Goal: Task Accomplishment & Management: Manage account settings

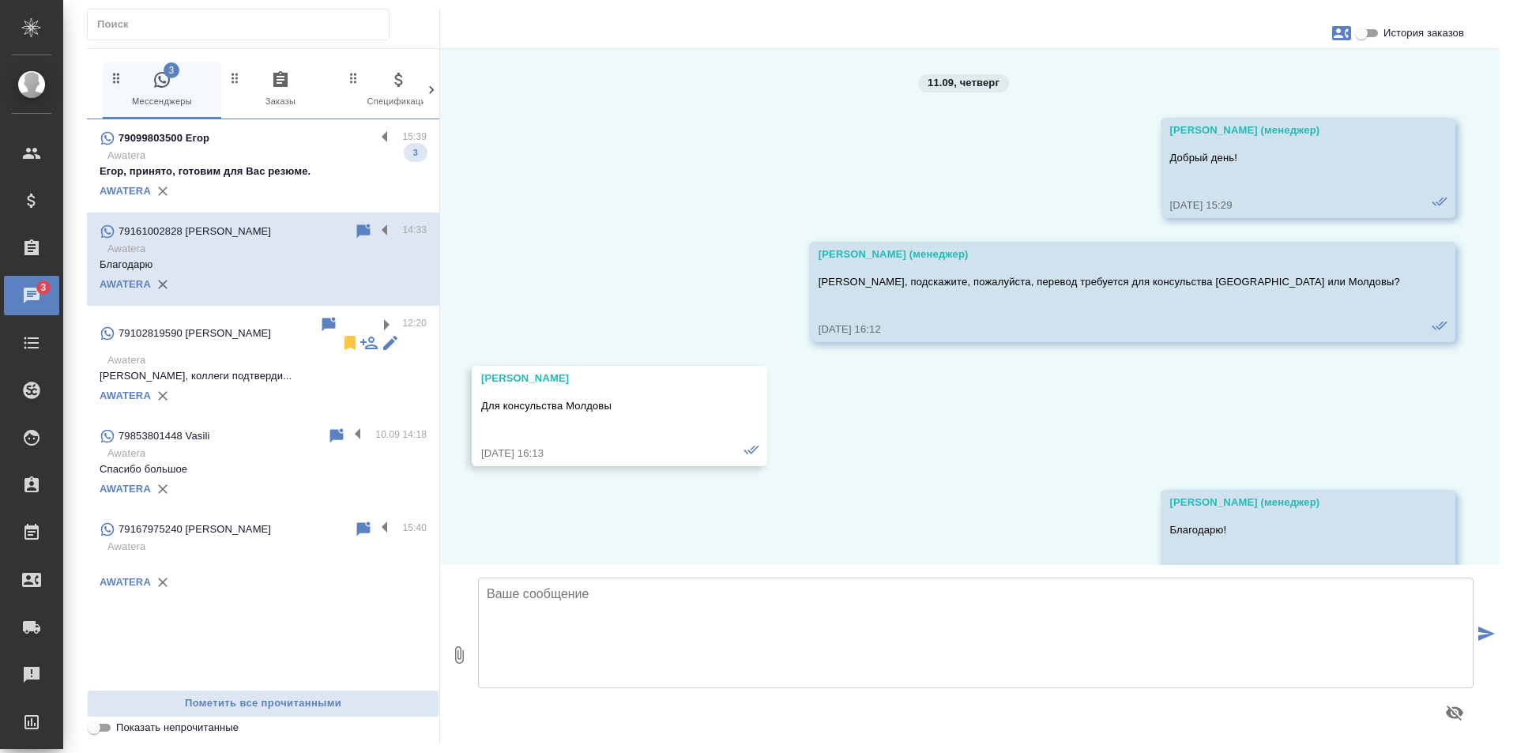
scroll to position [4244, 0]
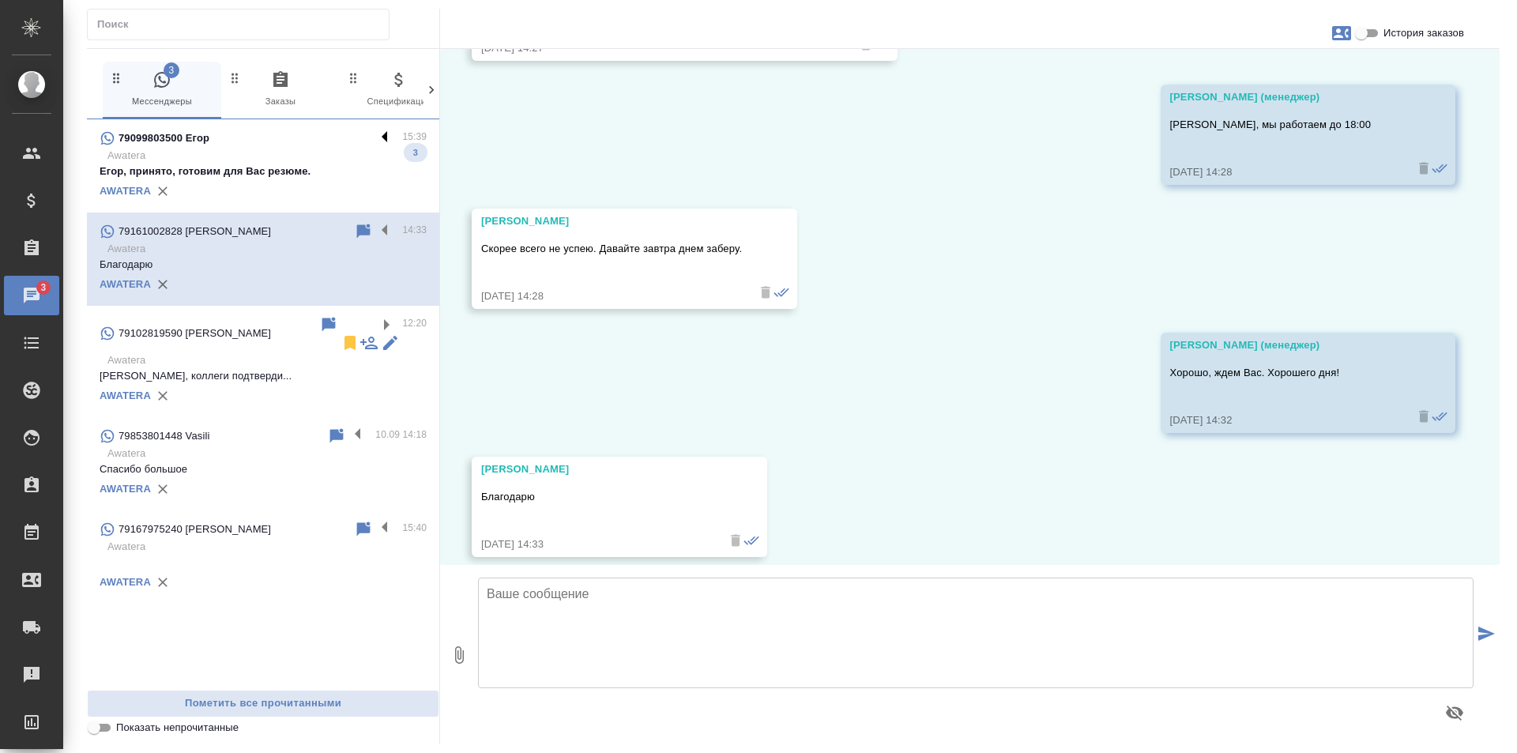
click at [386, 137] on label at bounding box center [388, 138] width 27 height 18
click at [0, 0] on input "checkbox" at bounding box center [0, 0] width 0 height 0
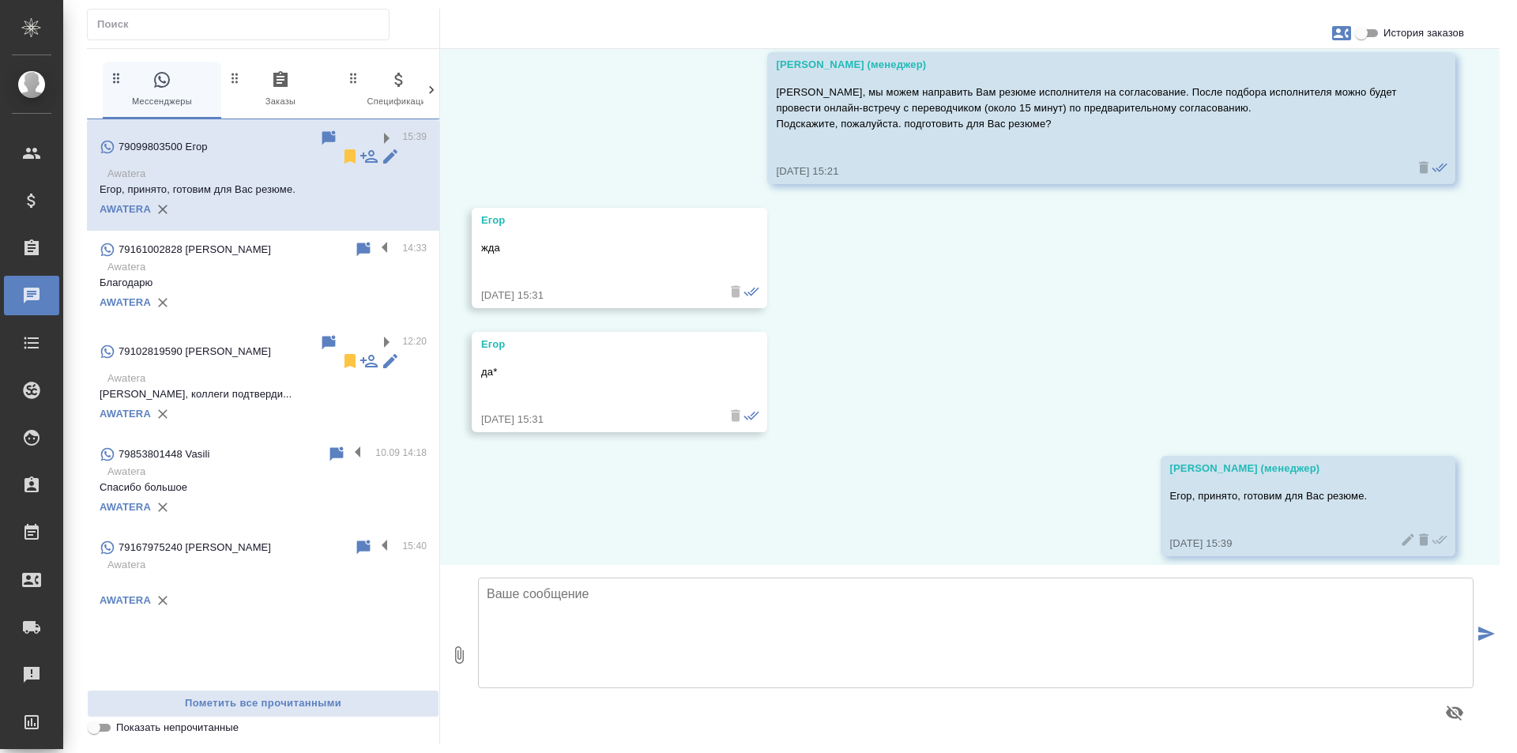
scroll to position [753, 0]
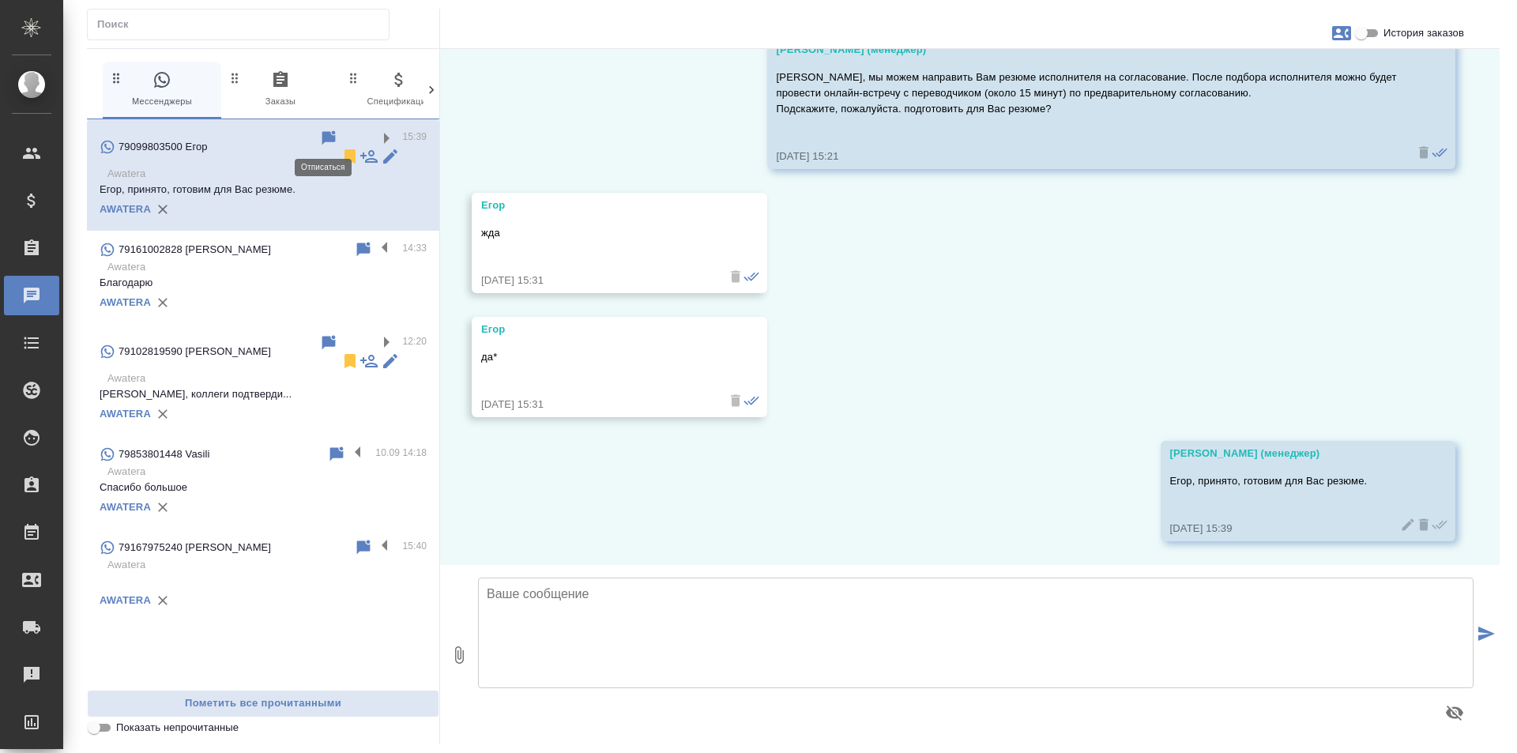
click at [344, 149] on icon at bounding box center [349, 156] width 11 height 14
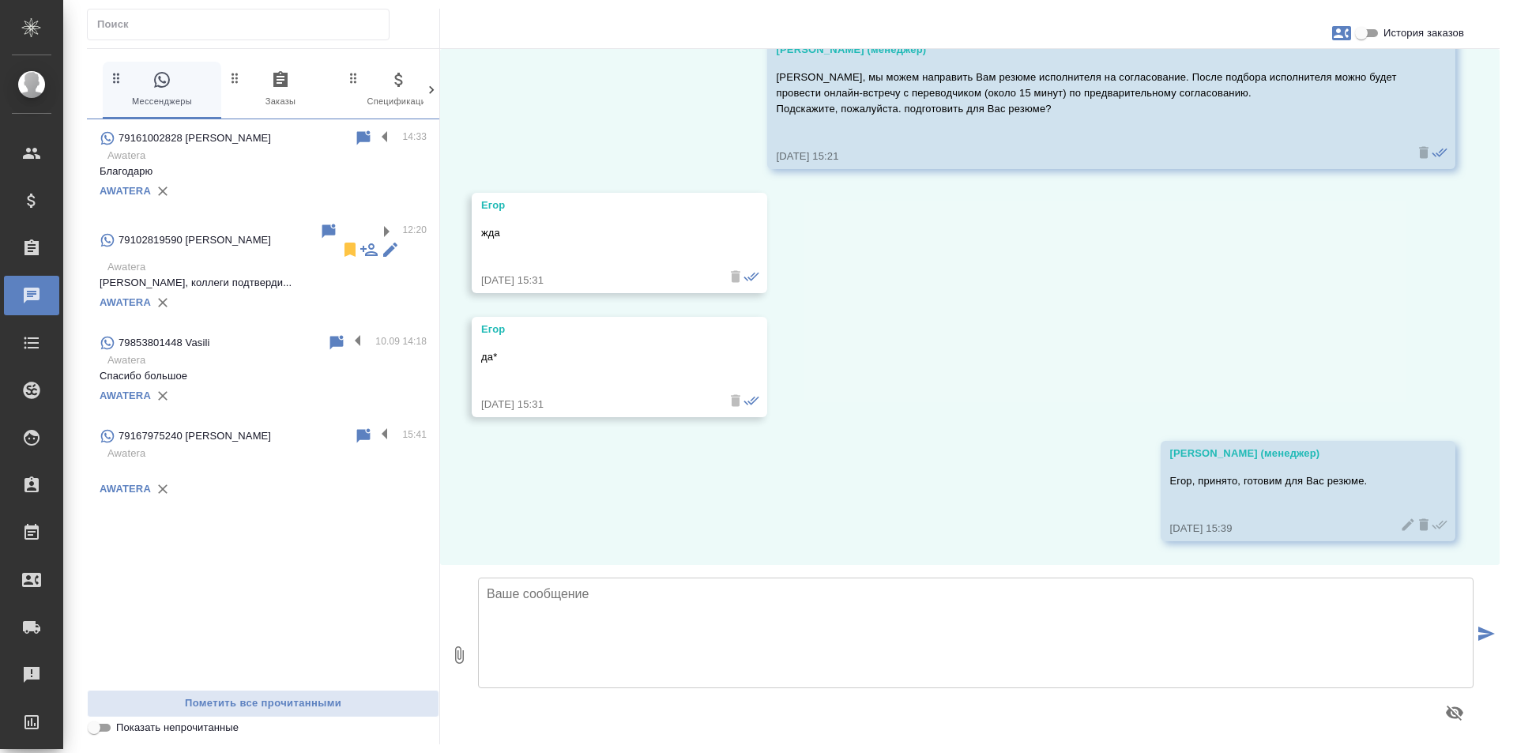
click at [307, 158] on p "Awatera" at bounding box center [266, 156] width 319 height 16
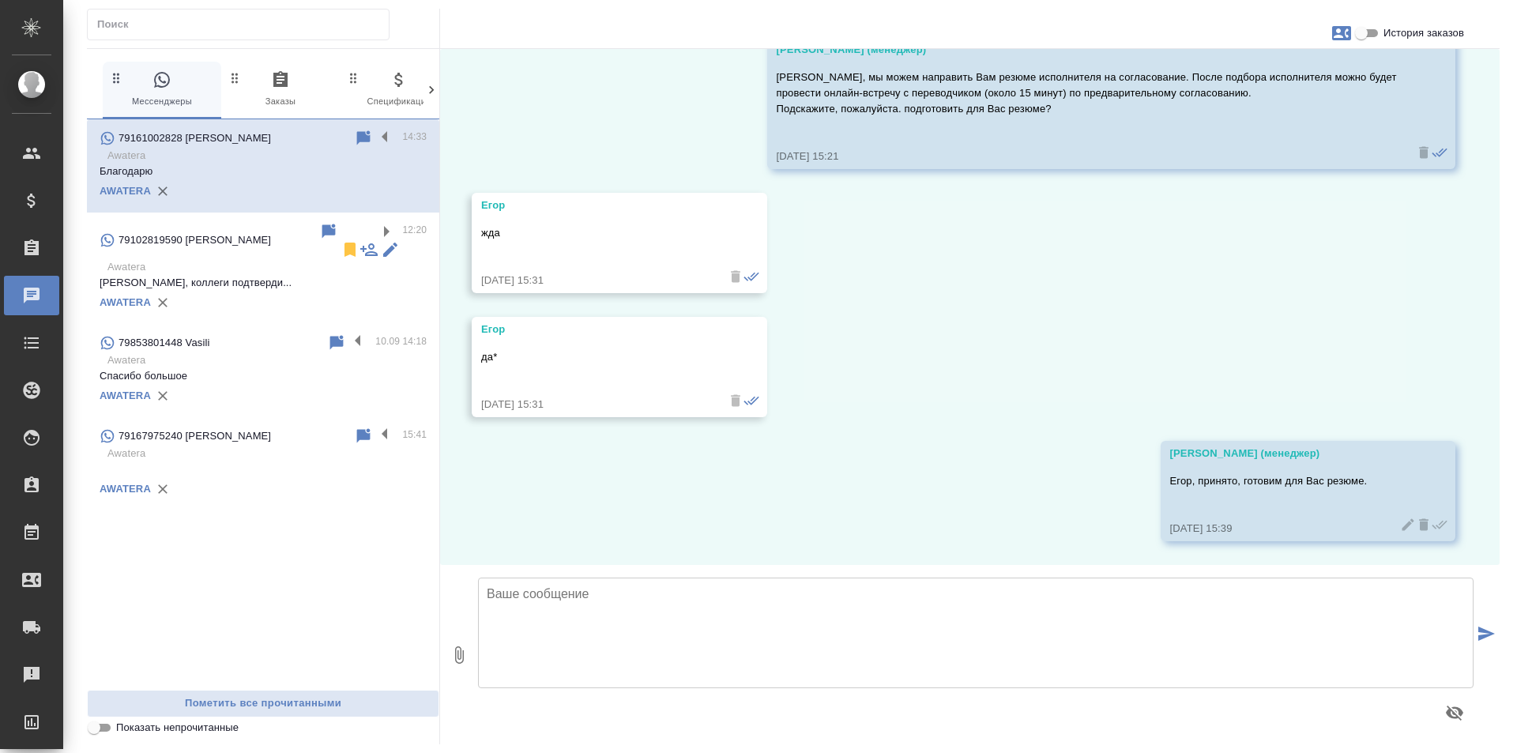
scroll to position [4244, 0]
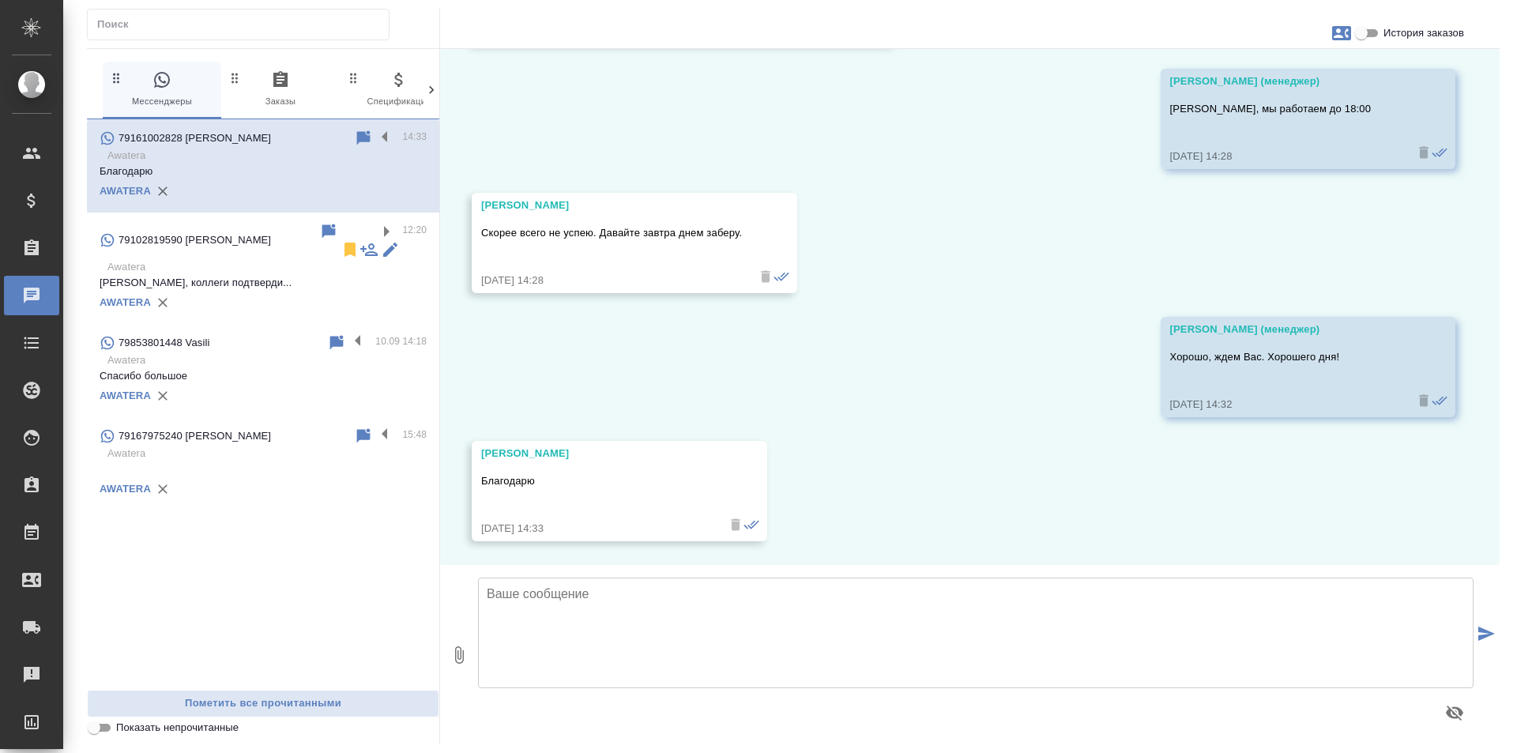
scroll to position [4244, 0]
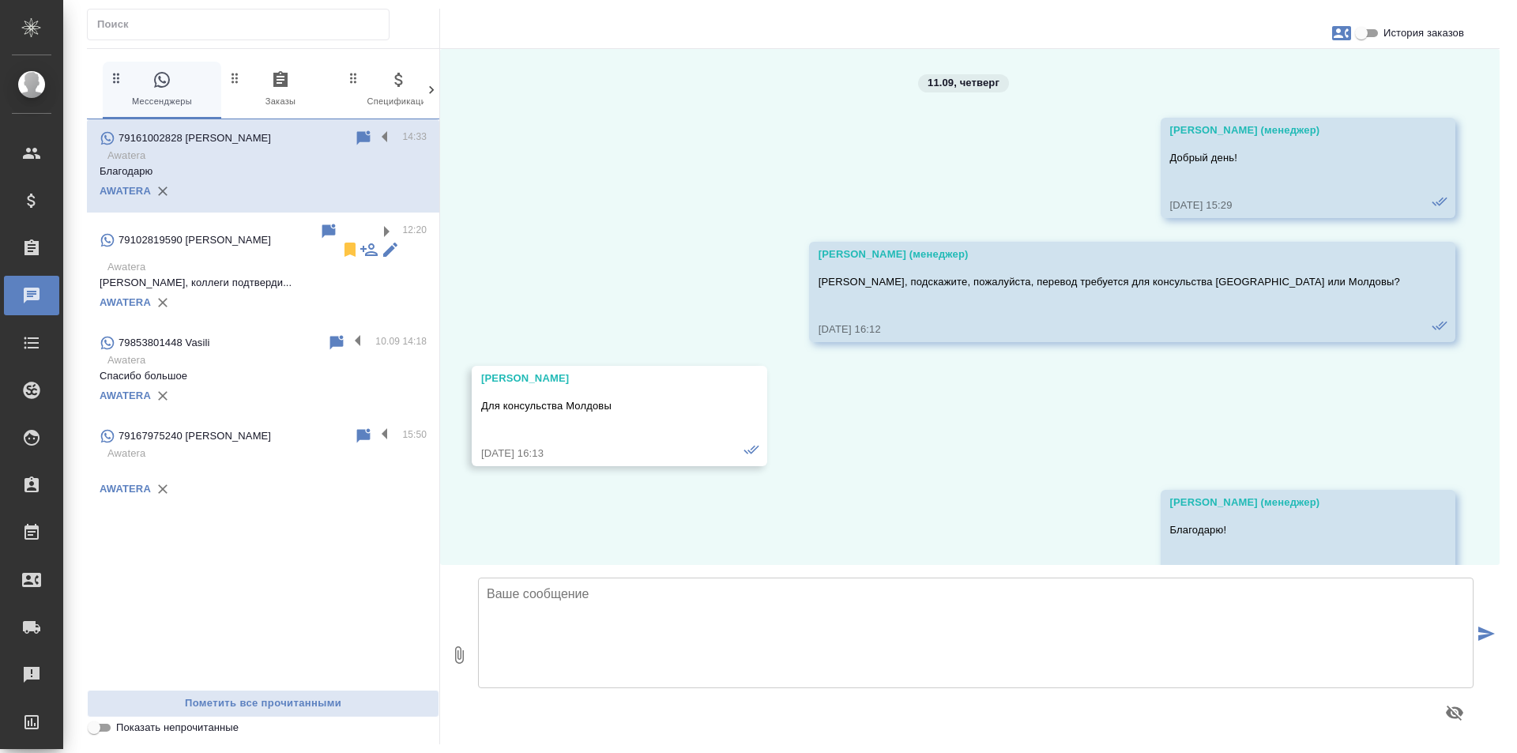
scroll to position [4244, 0]
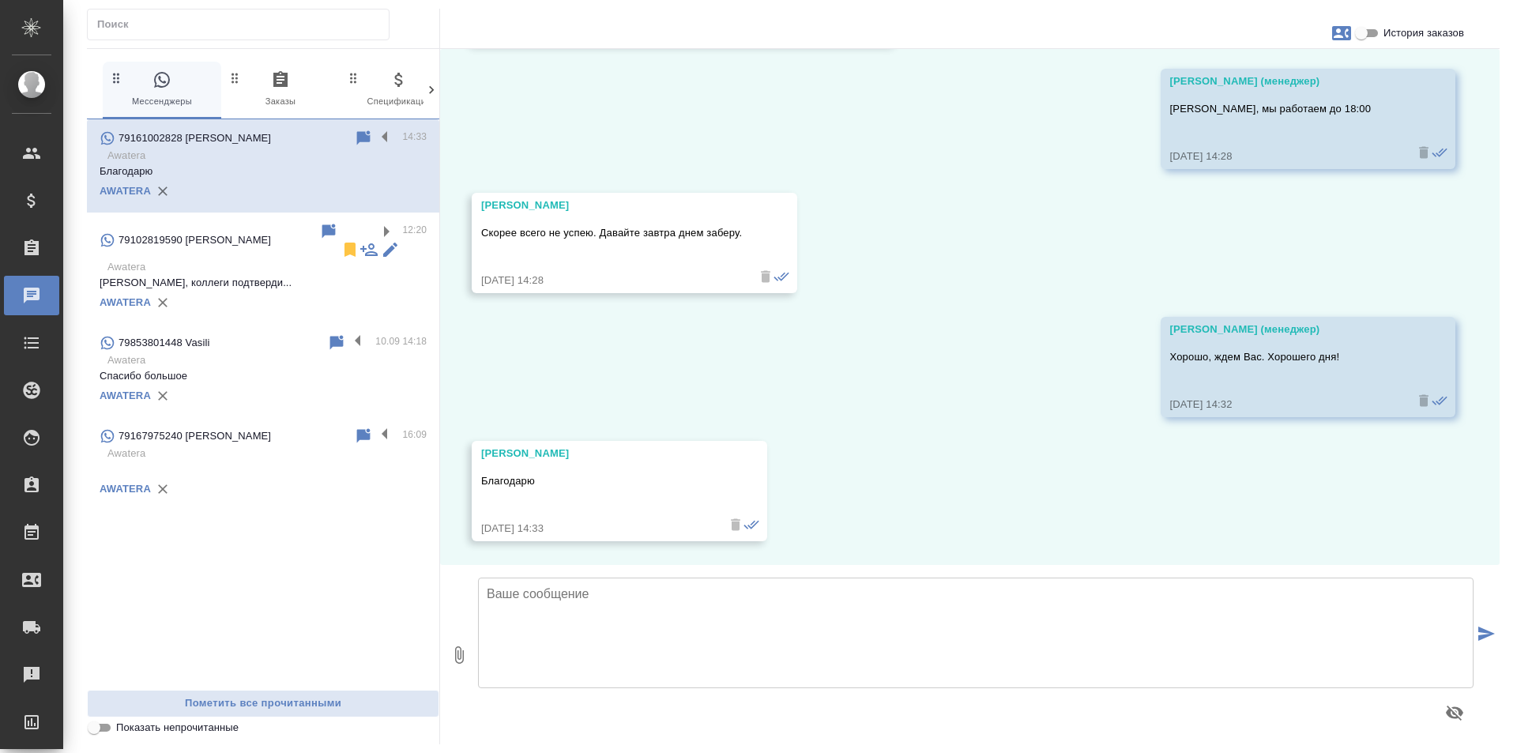
scroll to position [4244, 0]
